Goal: Task Accomplishment & Management: Use online tool/utility

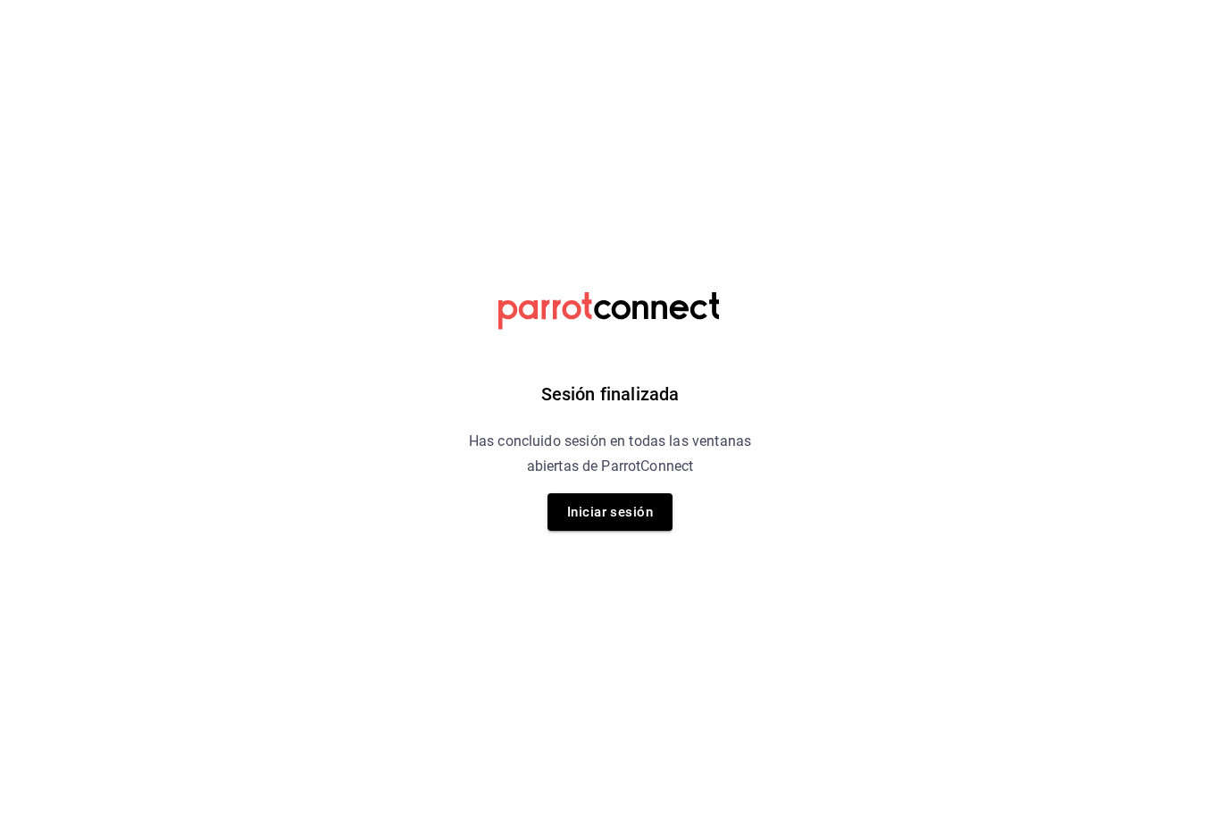
click at [605, 516] on button "Iniciar sesión" at bounding box center [609, 512] width 125 height 38
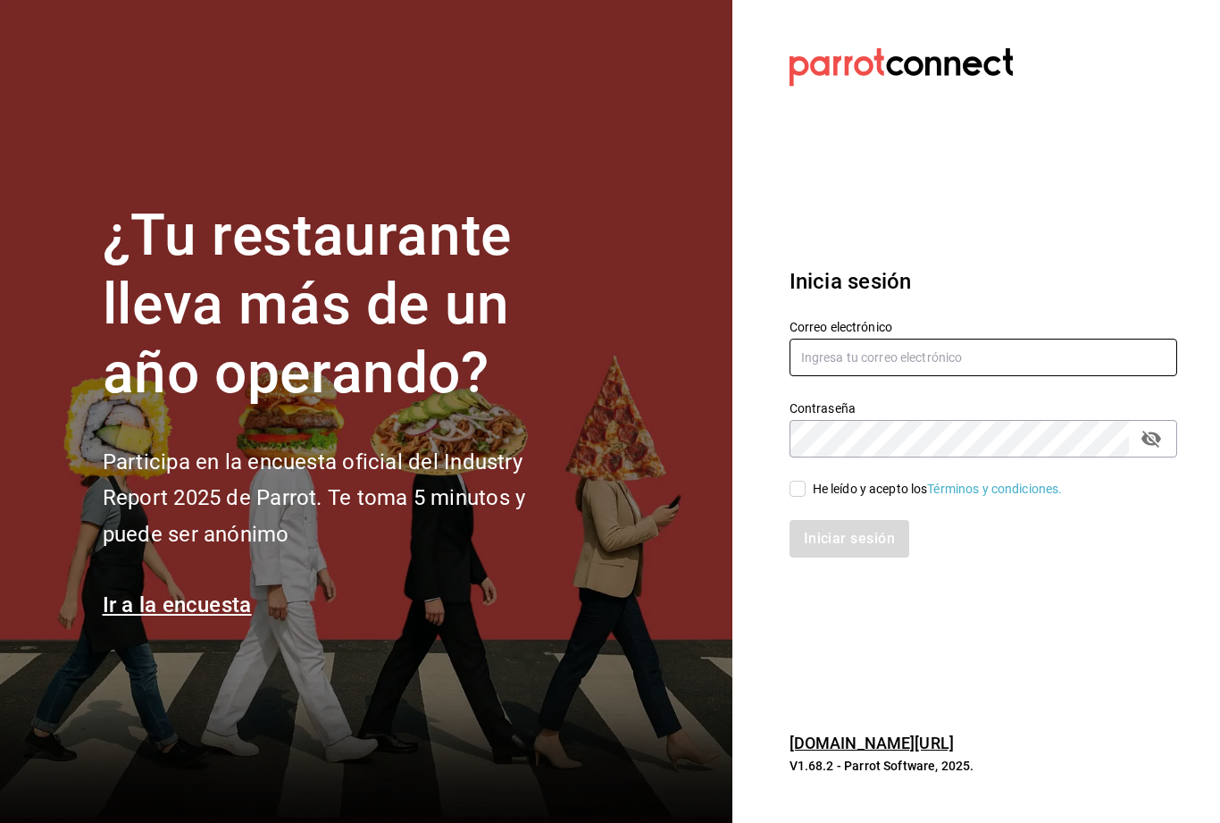
click at [605, 376] on input "text" at bounding box center [983, 357] width 388 height 38
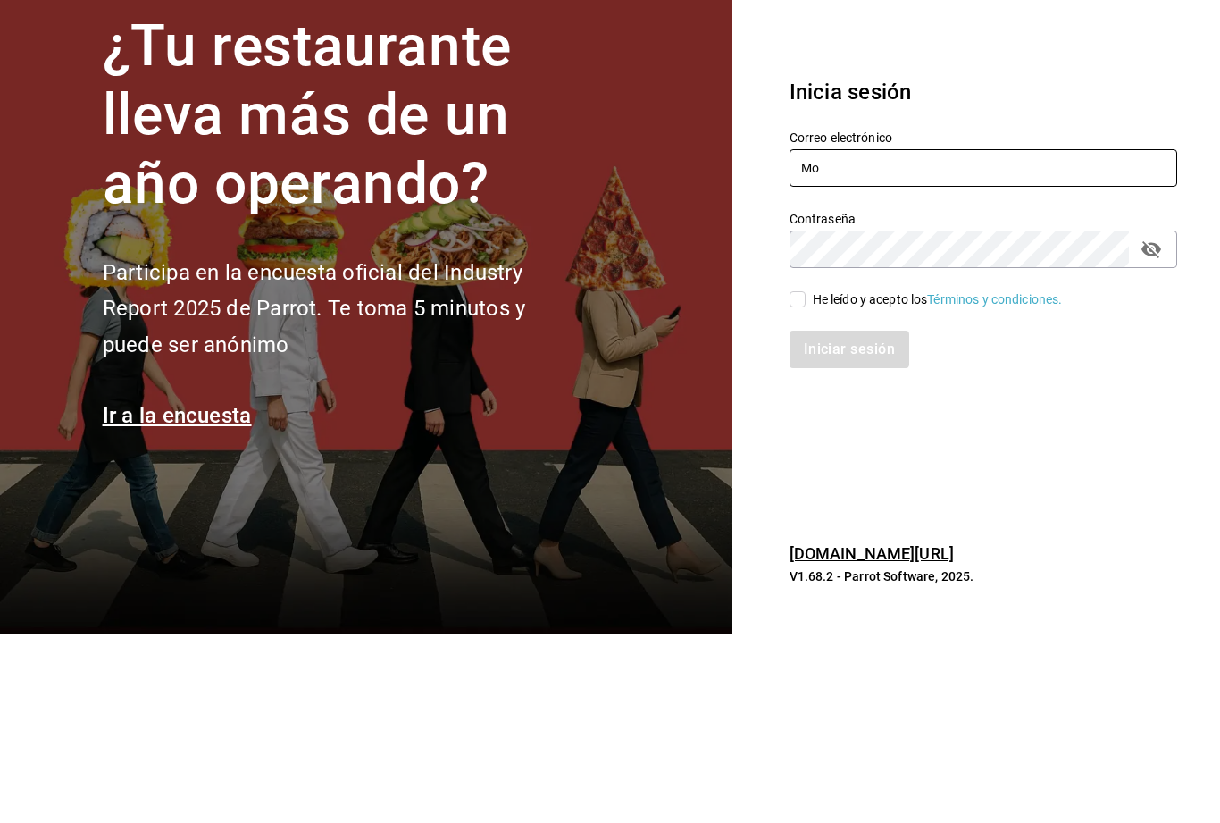
type input "M"
click at [605, 423] on button "passwordField" at bounding box center [1151, 438] width 30 height 30
type input "mochomos.palmas@grupocosteno.com"
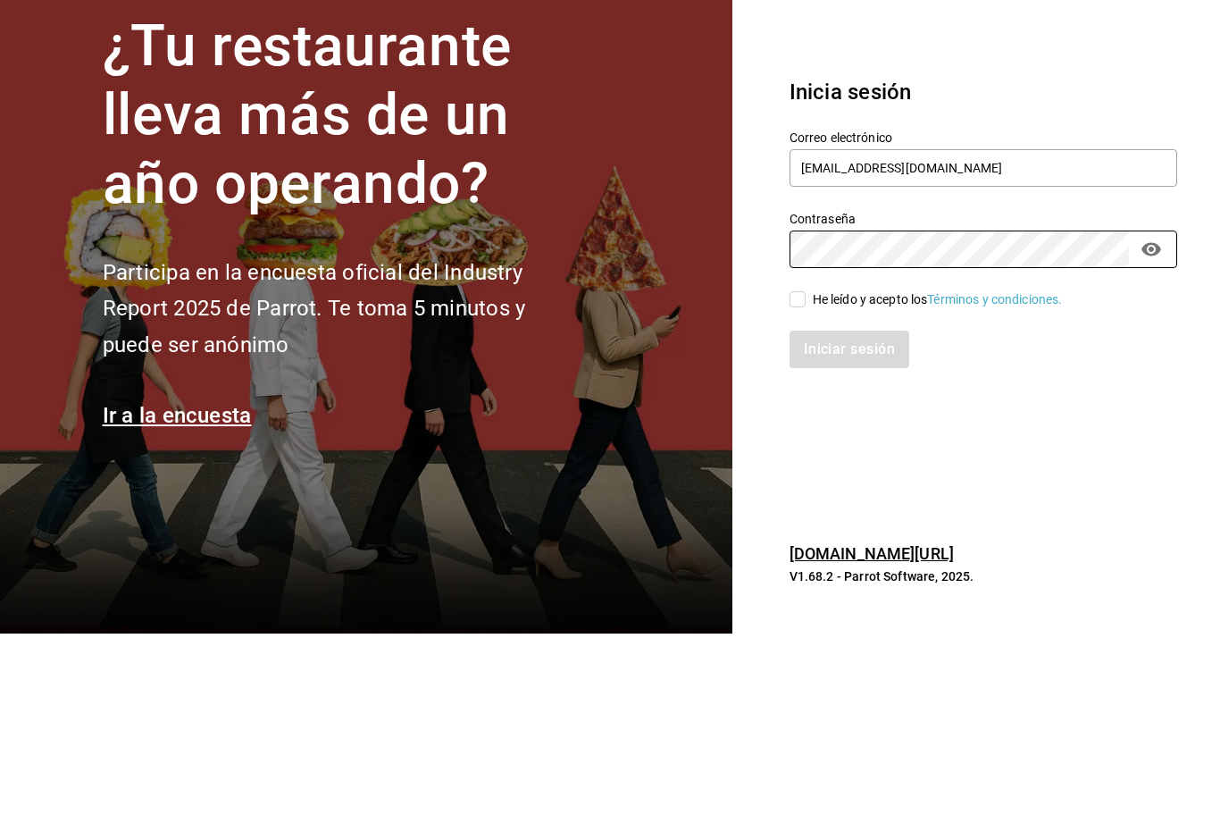
scroll to position [57, 0]
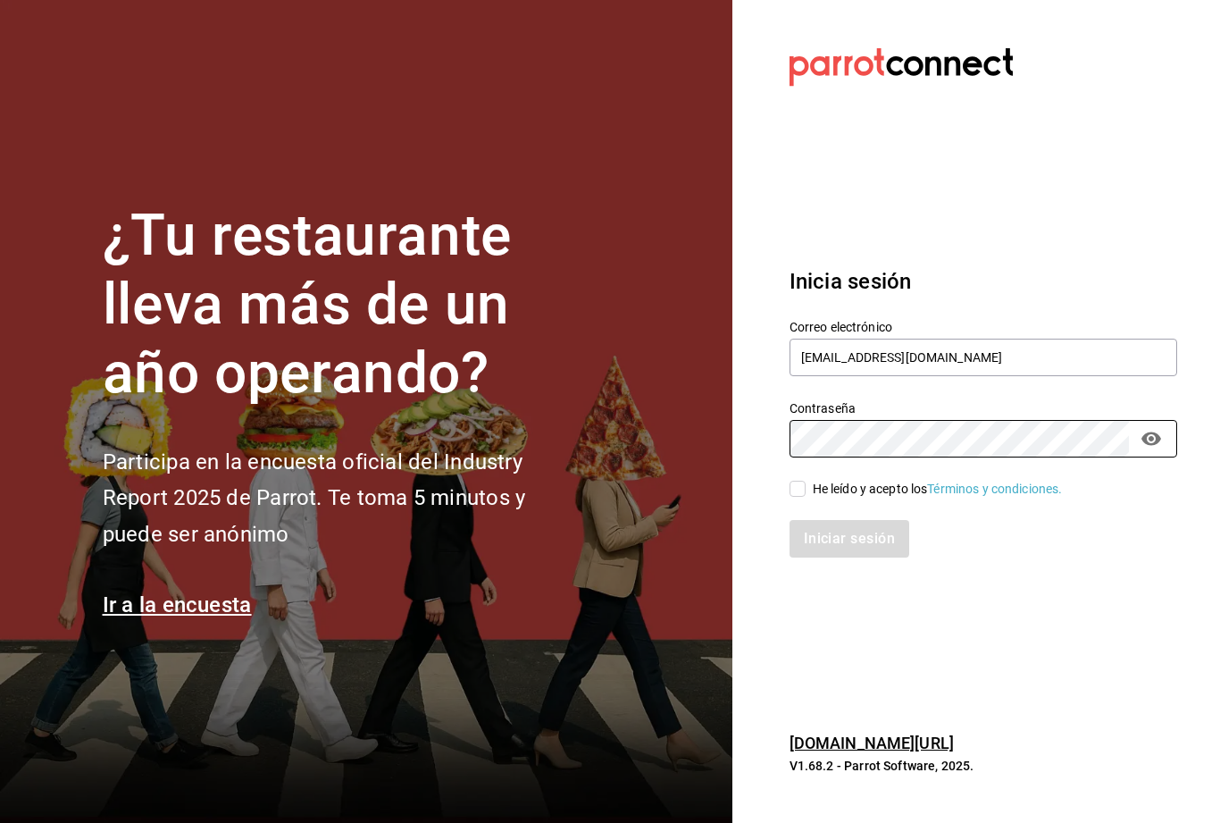
click at [605, 480] on input "He leído y acepto los Términos y condiciones." at bounding box center [797, 488] width 16 height 16
checkbox input "true"
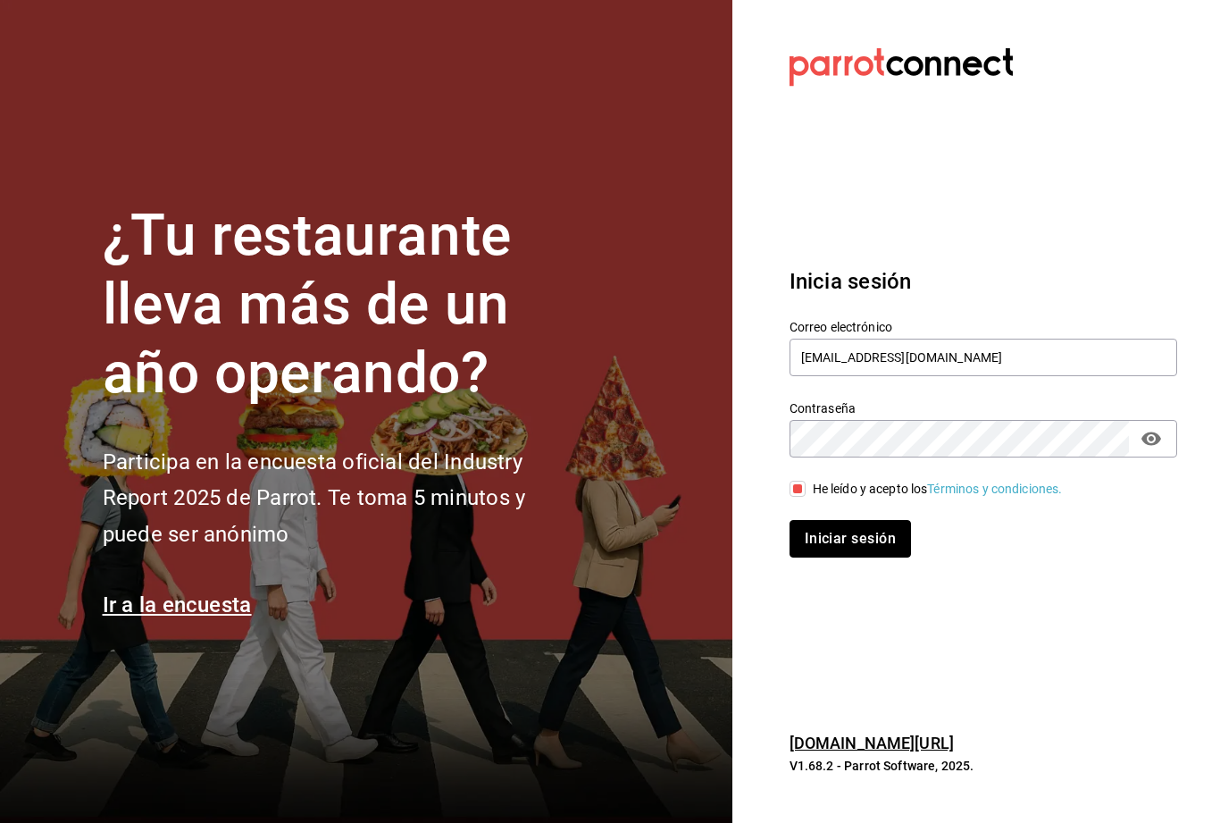
click at [605, 520] on button "Iniciar sesión" at bounding box center [849, 539] width 121 height 38
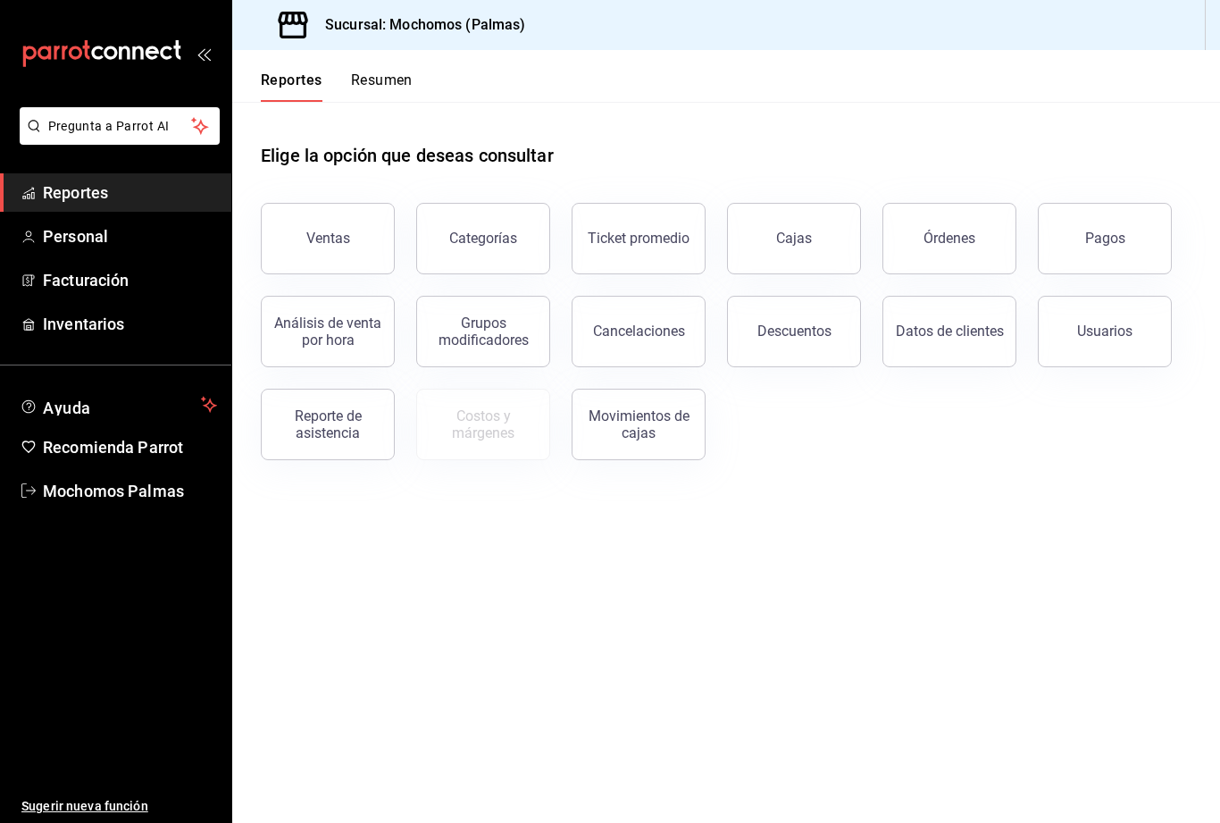
click at [981, 248] on button "Órdenes" at bounding box center [949, 238] width 134 height 71
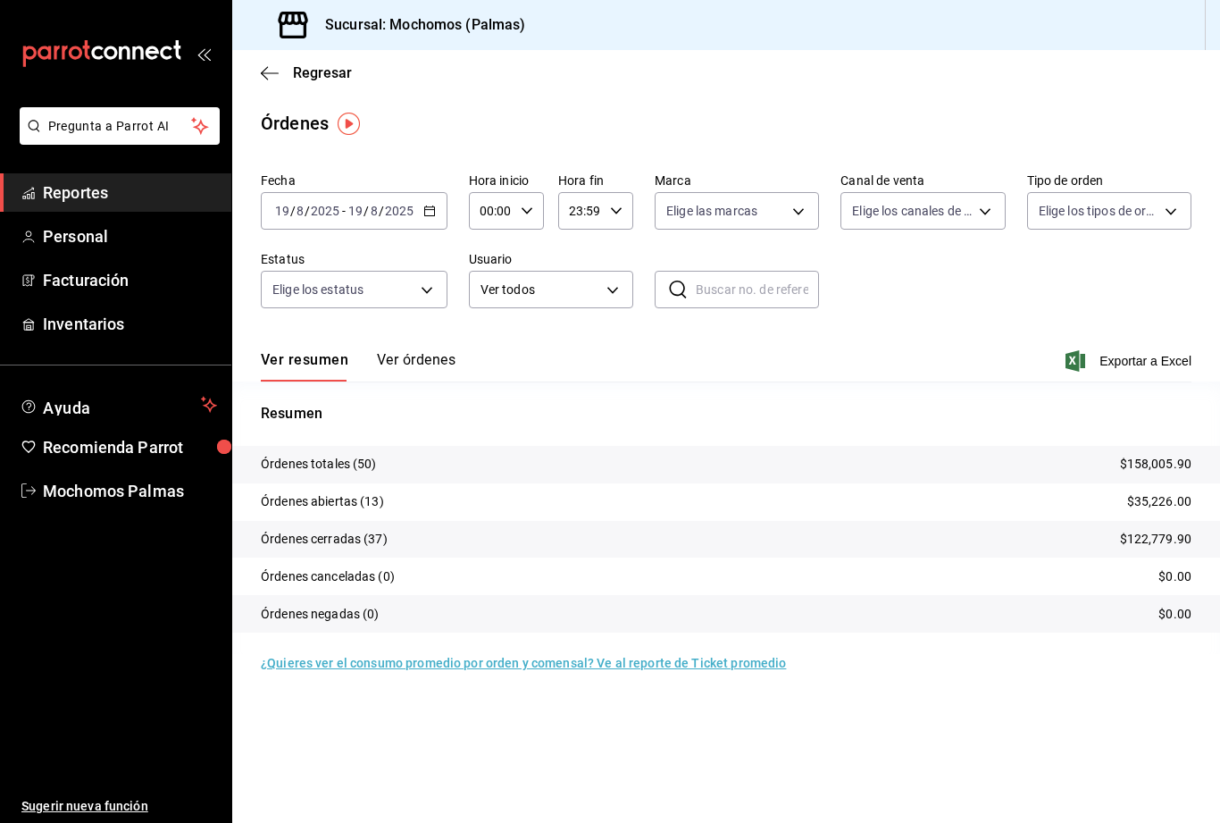
click at [434, 205] on icon "button" at bounding box center [429, 211] width 13 height 13
click at [367, 271] on span "Hoy" at bounding box center [345, 264] width 138 height 19
click at [1136, 357] on span "Exportar a Excel" at bounding box center [1130, 360] width 122 height 21
